Goal: Feedback & Contribution: Submit feedback/report problem

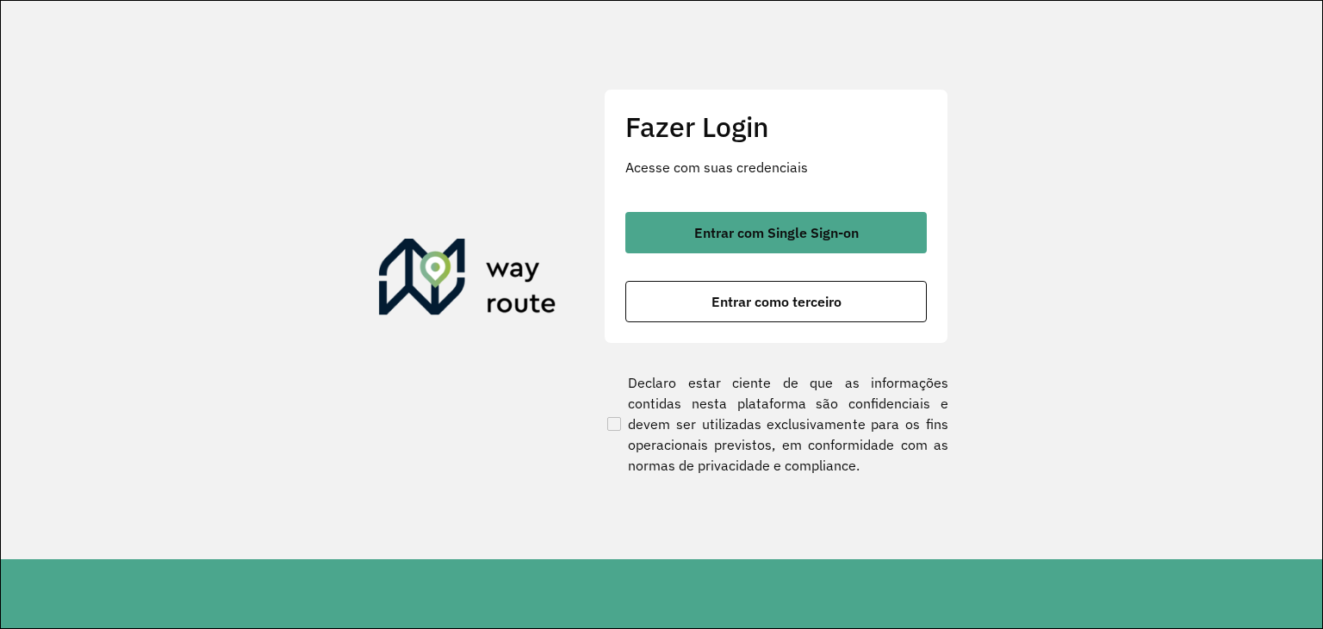
click at [810, 190] on div "Fazer Login Acesse com suas credenciais Entrar com Single Sign-on Entrar como t…" at bounding box center [776, 216] width 345 height 255
click at [810, 208] on div "Fazer Login Acesse com suas credenciais Entrar com Single Sign-on Entrar como t…" at bounding box center [776, 216] width 345 height 255
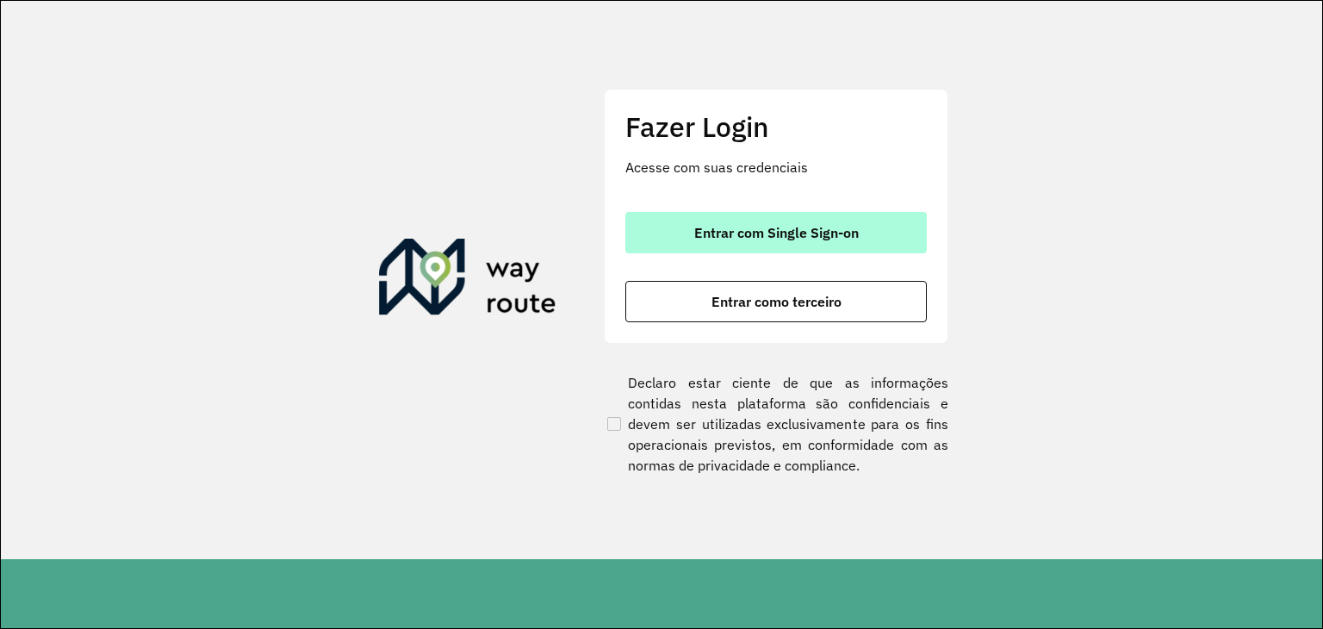
click at [815, 215] on button "Entrar com Single Sign-on" at bounding box center [776, 232] width 302 height 41
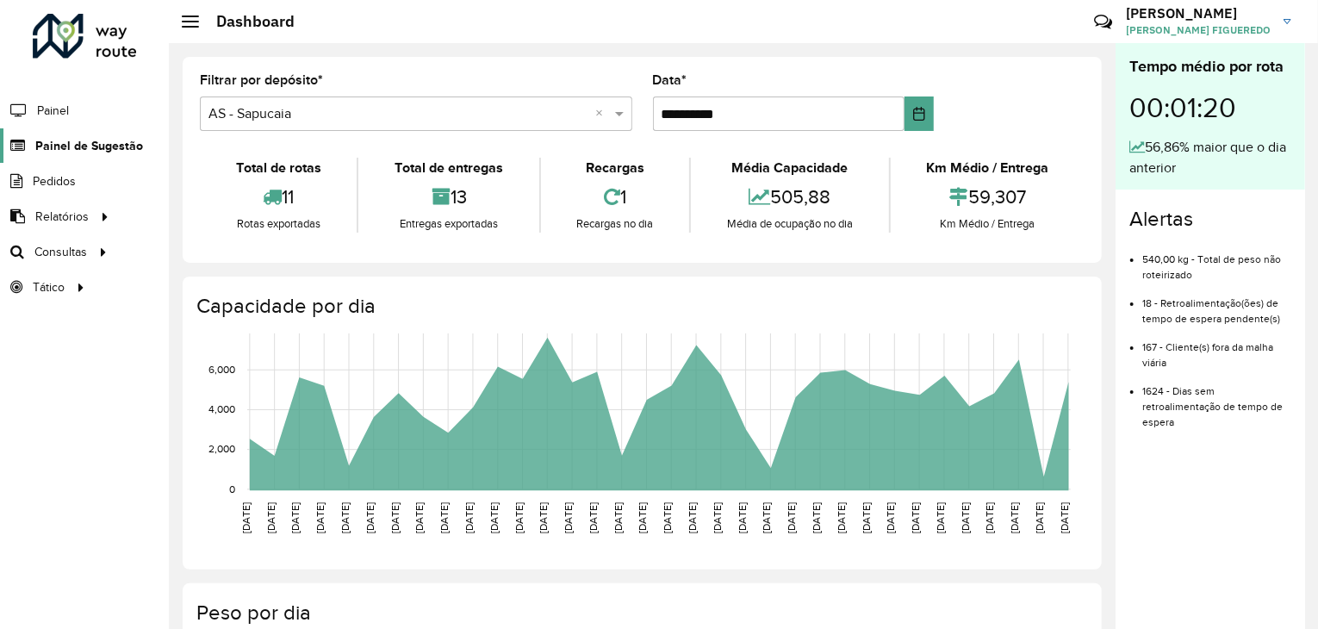
click at [81, 146] on span "Painel de Sugestão" at bounding box center [89, 146] width 108 height 18
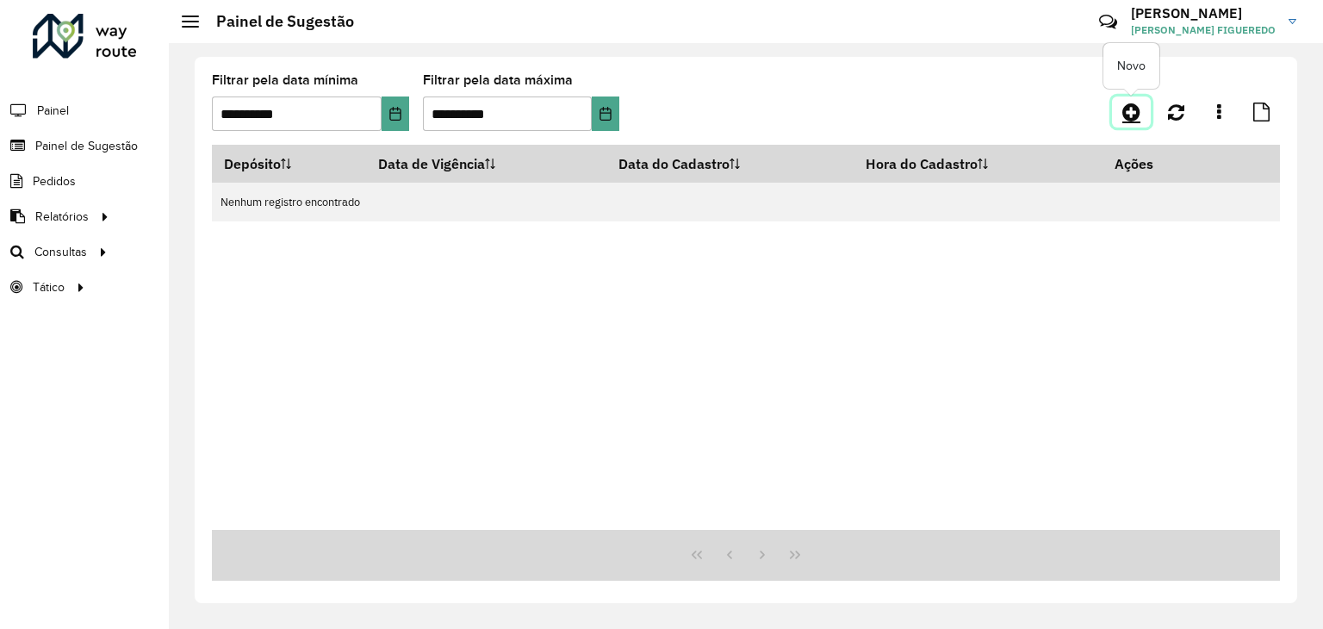
click at [1130, 108] on icon at bounding box center [1132, 112] width 18 height 21
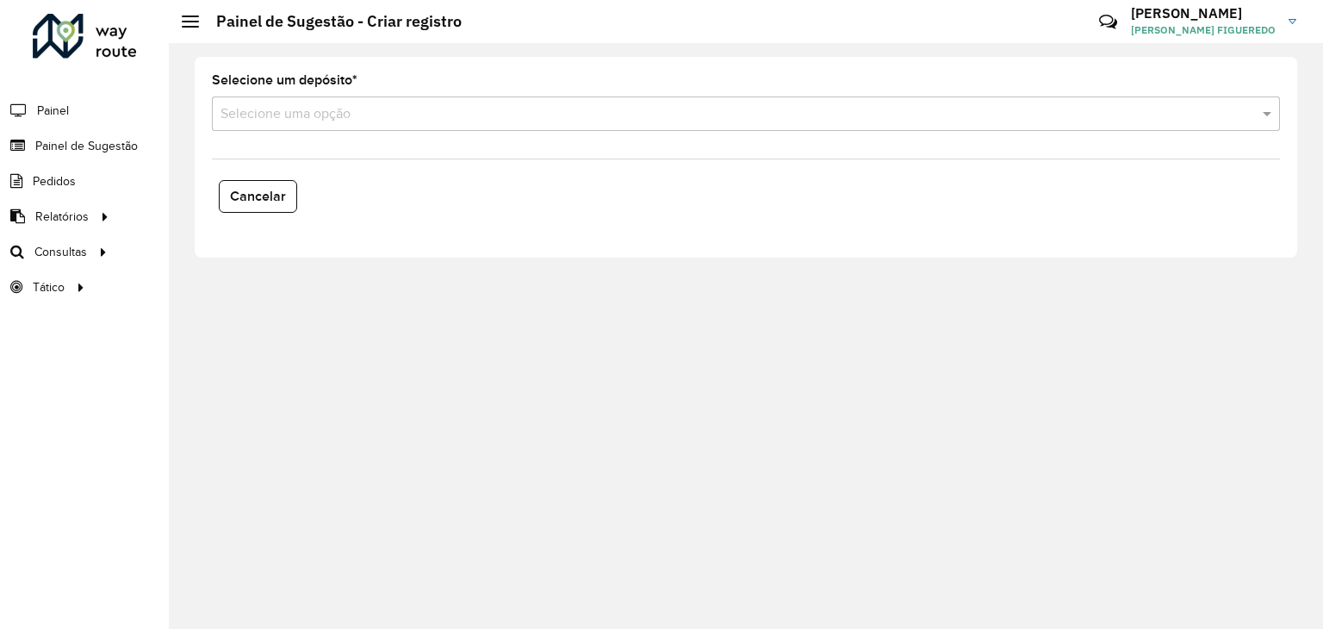
click at [310, 114] on input "text" at bounding box center [729, 114] width 1017 height 21
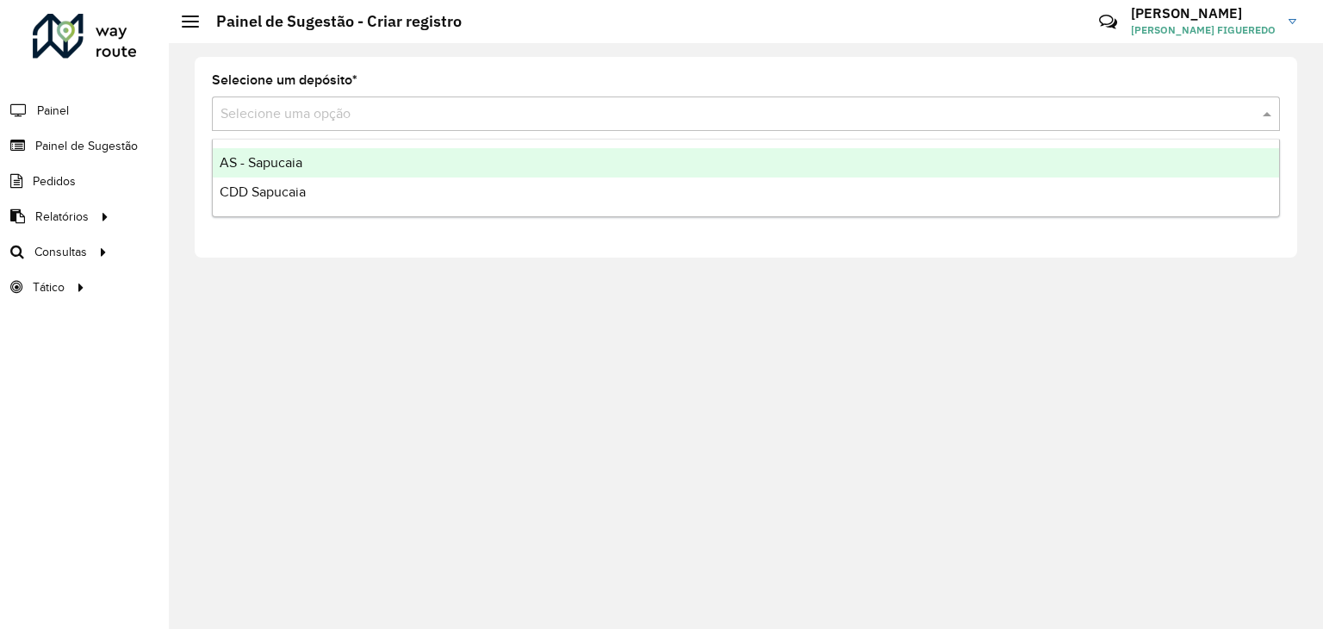
click at [293, 169] on span "AS - Sapucaia" at bounding box center [261, 162] width 83 height 15
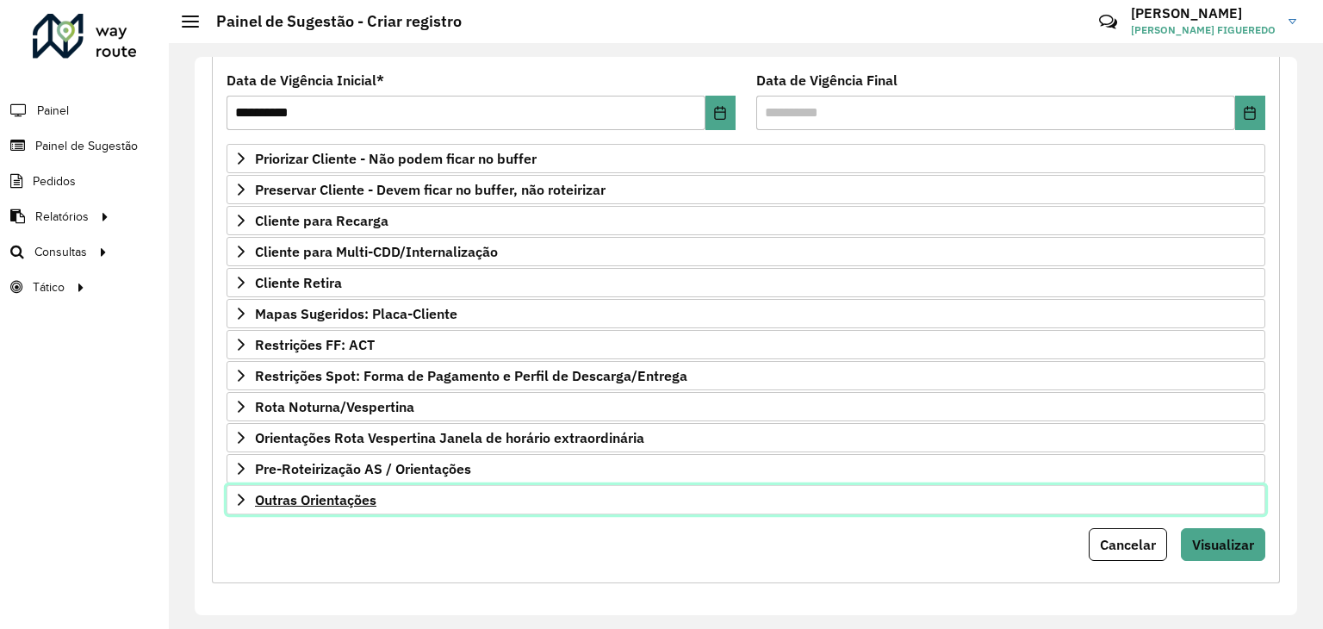
click at [332, 493] on span "Outras Orientações" at bounding box center [315, 500] width 121 height 14
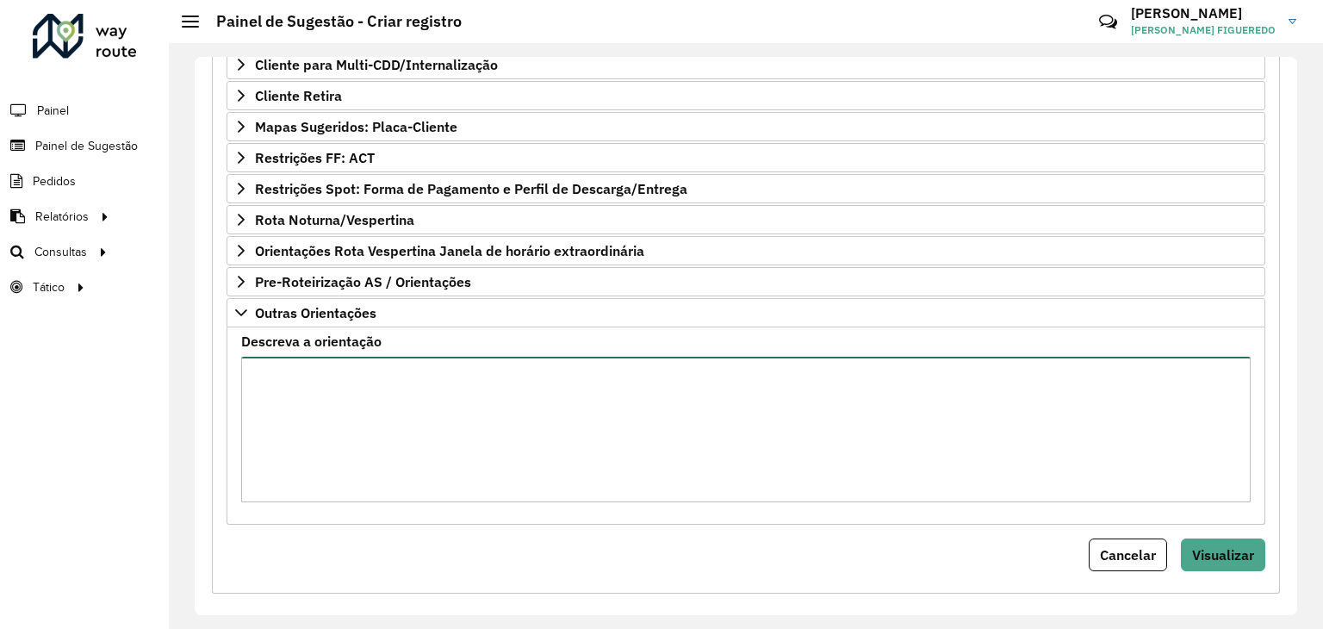
scroll to position [421, 0]
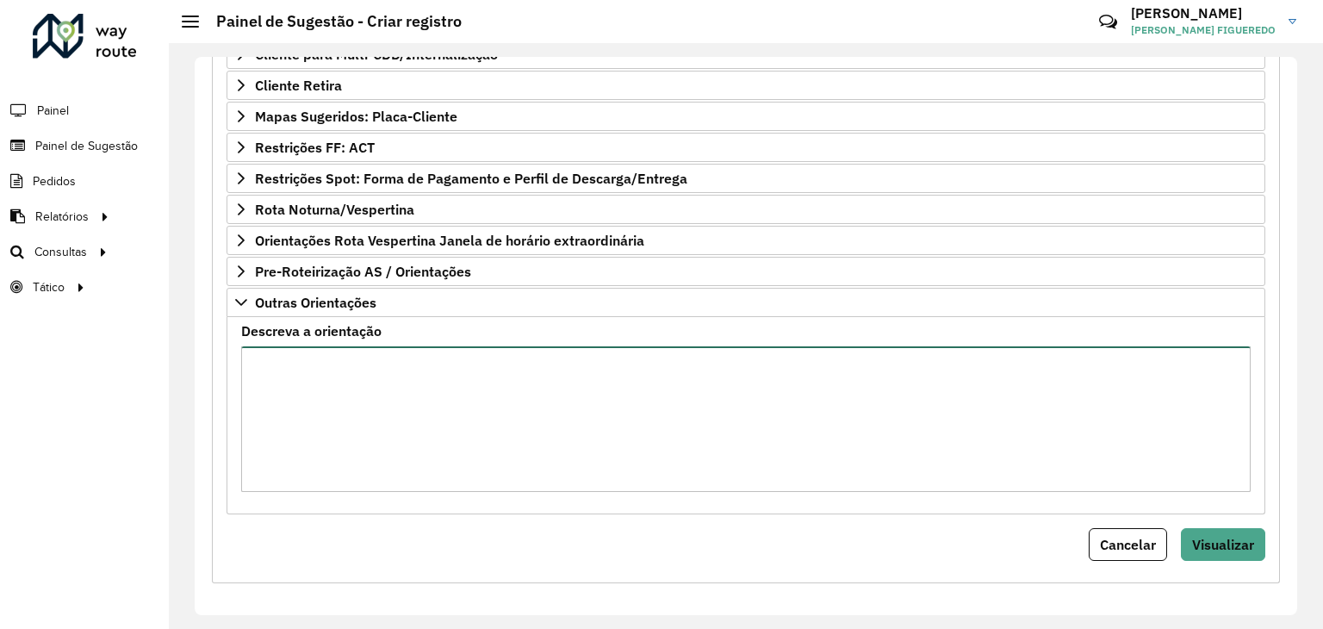
click at [378, 456] on textarea "Descreva a orientação" at bounding box center [746, 419] width 1010 height 146
paste textarea "**********"
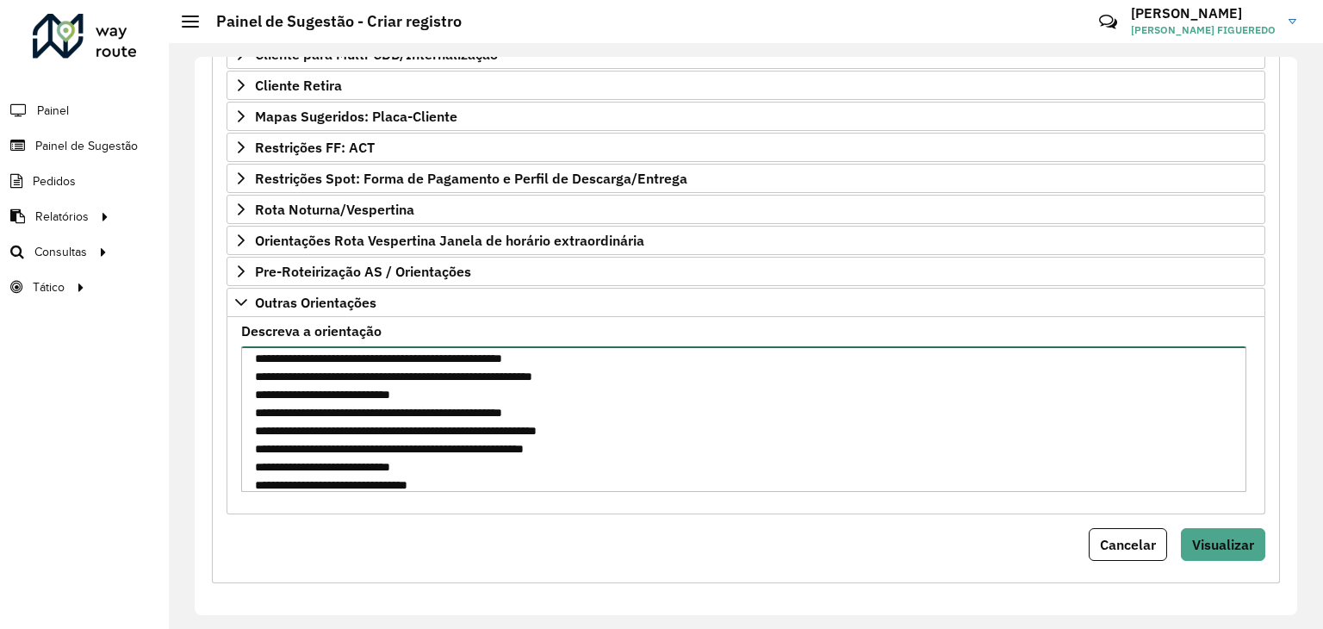
scroll to position [198, 0]
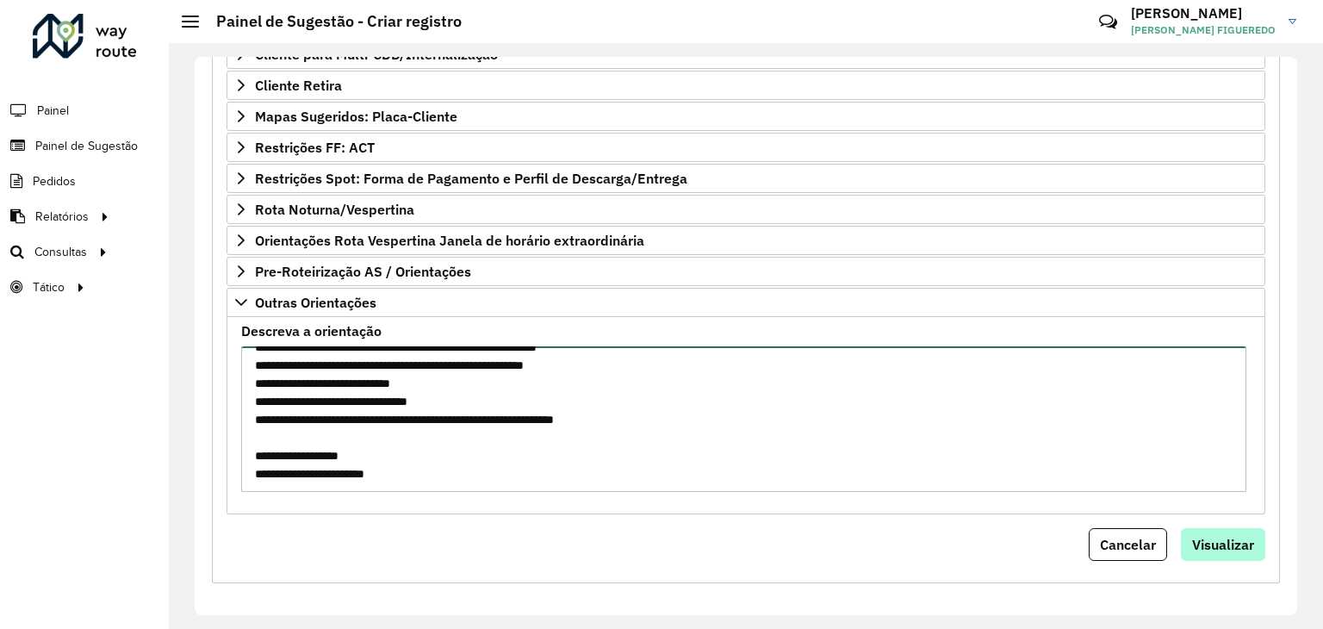
type textarea "**********"
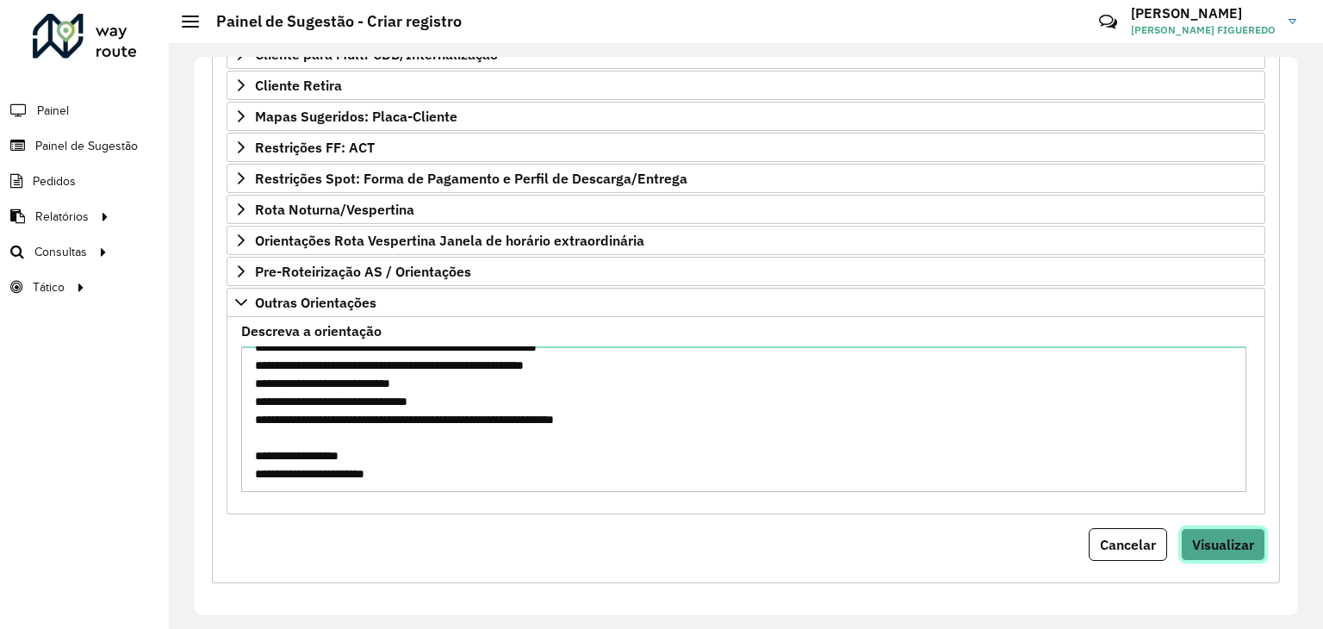
click at [1201, 542] on span "Visualizar" at bounding box center [1223, 544] width 62 height 17
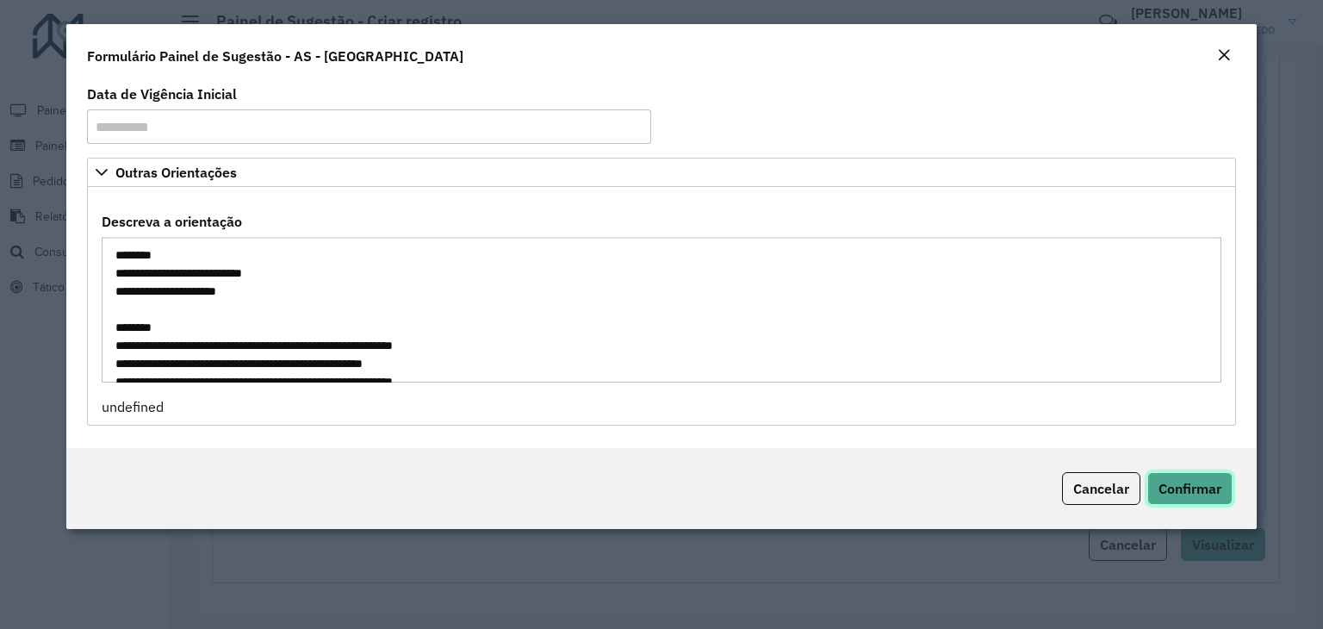
click at [1190, 486] on span "Confirmar" at bounding box center [1190, 488] width 63 height 17
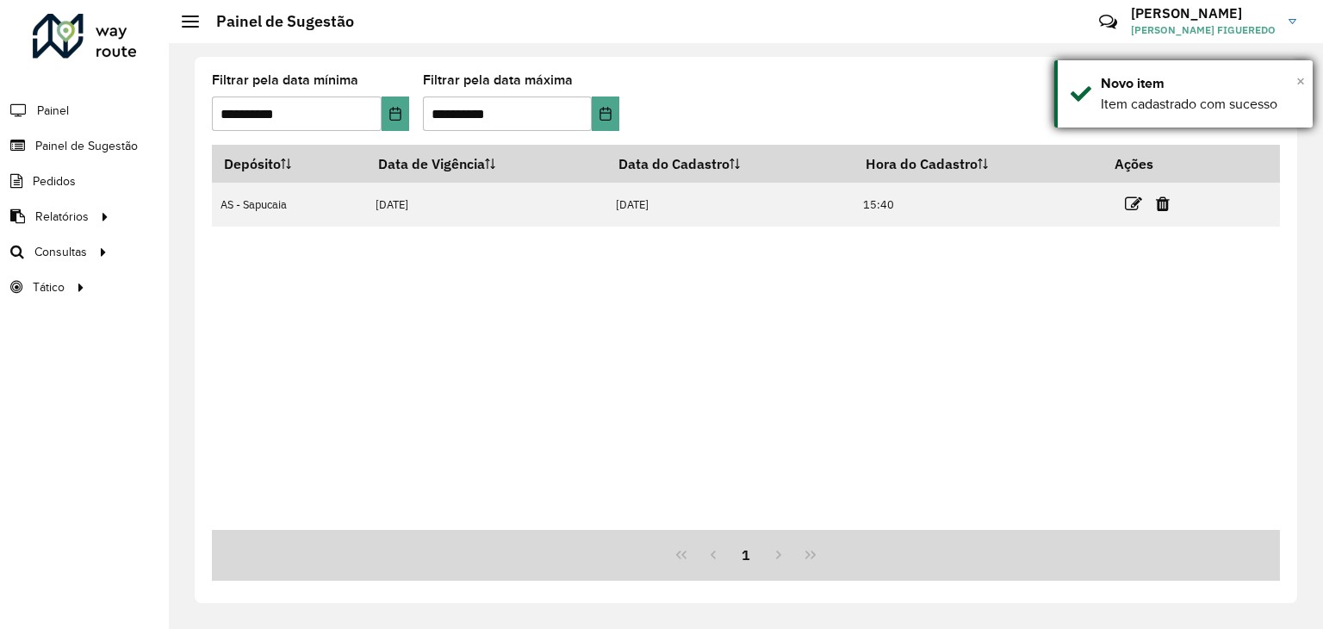
click at [1300, 81] on span "×" at bounding box center [1301, 81] width 9 height 19
